Goal: Information Seeking & Learning: Find contact information

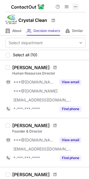
click at [78, 6] on span at bounding box center [76, 6] width 4 height 4
click at [75, 6] on span at bounding box center [76, 6] width 4 height 4
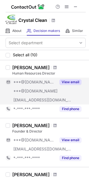
scroll to position [62, 0]
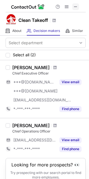
click at [74, 6] on span at bounding box center [76, 6] width 4 height 4
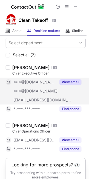
click at [68, 81] on button "View email" at bounding box center [71, 82] width 22 height 6
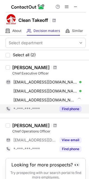
click at [68, 108] on button "Find phone" at bounding box center [71, 109] width 22 height 6
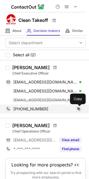
click at [78, 107] on span at bounding box center [79, 109] width 4 height 4
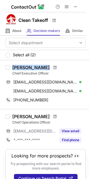
drag, startPoint x: 13, startPoint y: 66, endPoint x: 41, endPoint y: 69, distance: 28.1
click at [41, 69] on div "[PERSON_NAME]" at bounding box center [31, 68] width 38 height 6
copy div "[PERSON_NAME]"
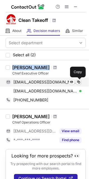
click at [77, 82] on span at bounding box center [79, 82] width 4 height 4
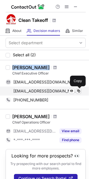
click at [78, 92] on span at bounding box center [79, 91] width 4 height 4
